Goal: Navigation & Orientation: Find specific page/section

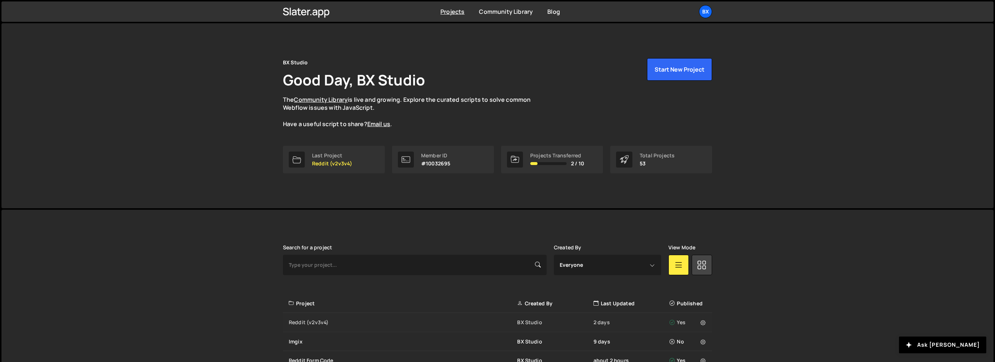
click at [321, 324] on div "Reddit (v2v3v4)" at bounding box center [403, 322] width 228 height 7
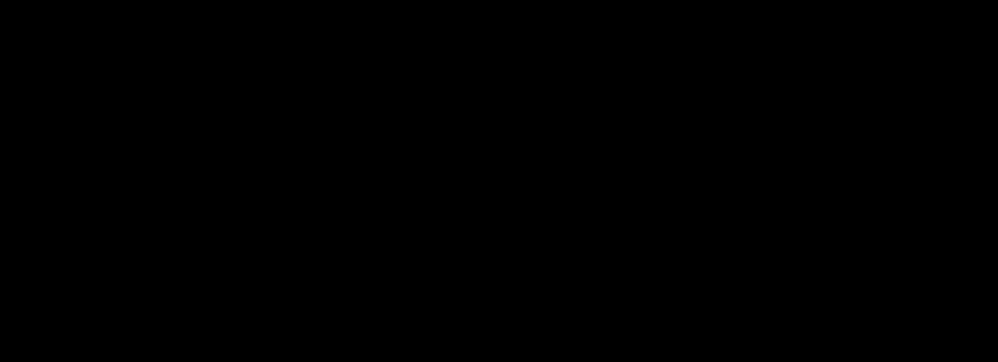
click at [313, 57] on body "Projects Community Library Blog BX Your current team is BX Studio Projects Your…" at bounding box center [499, 181] width 998 height 362
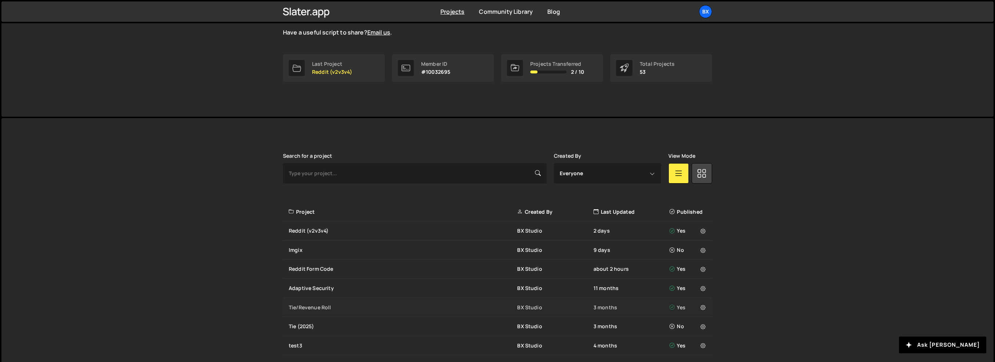
scroll to position [109, 0]
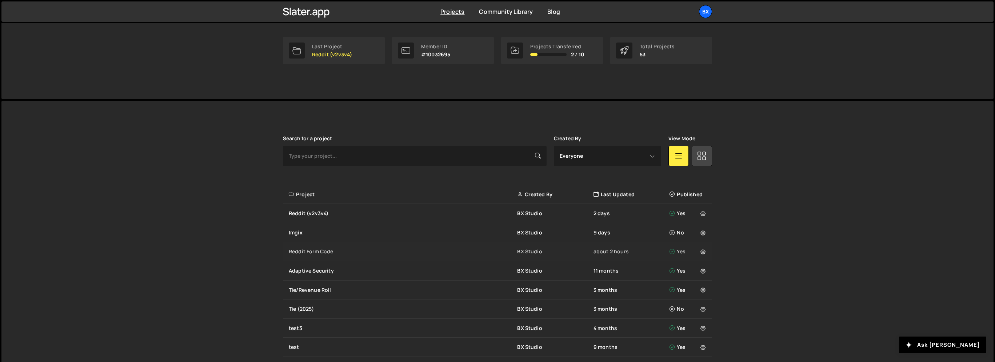
click at [325, 251] on div "Reddit Form Code" at bounding box center [403, 251] width 228 height 7
click at [707, 253] on button at bounding box center [703, 252] width 18 height 18
click at [317, 213] on div "Reddit (v2v3v4)" at bounding box center [403, 213] width 228 height 7
